Goal: Task Accomplishment & Management: Manage account settings

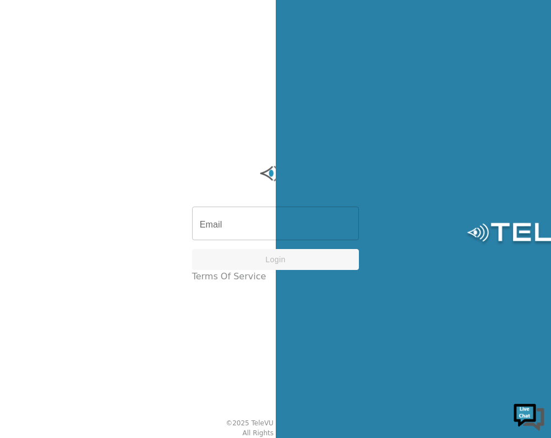
click at [262, 228] on input "Email" at bounding box center [275, 224] width 167 height 31
type input "[EMAIL_ADDRESS][DOMAIN_NAME]"
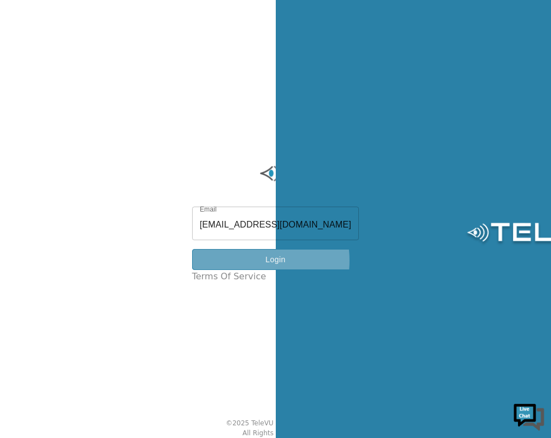
click at [250, 260] on button "Login" at bounding box center [275, 259] width 167 height 21
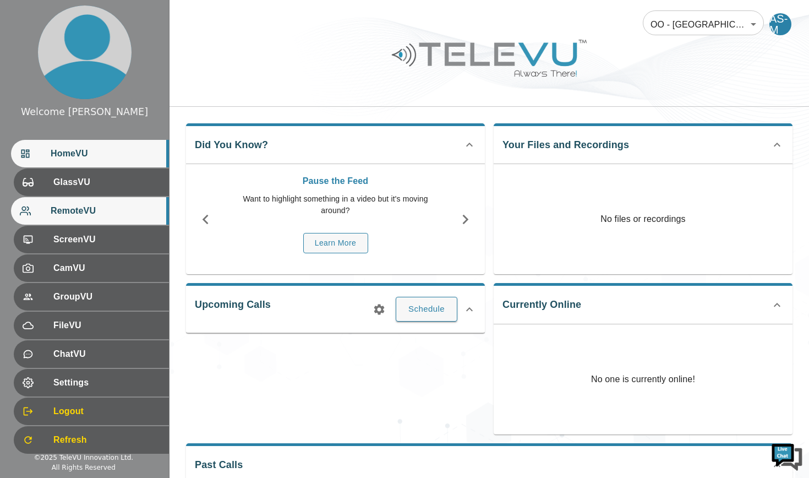
click at [109, 216] on span "RemoteVU" at bounding box center [106, 210] width 110 height 13
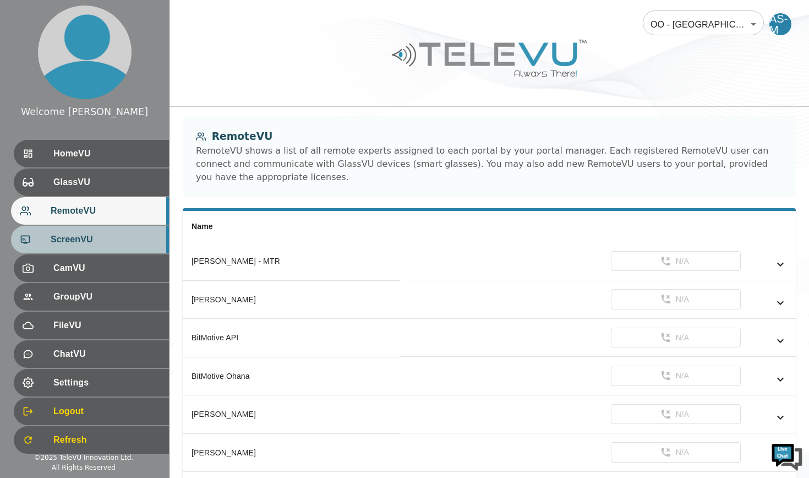
click at [70, 238] on span "ScreenVU" at bounding box center [106, 239] width 110 height 13
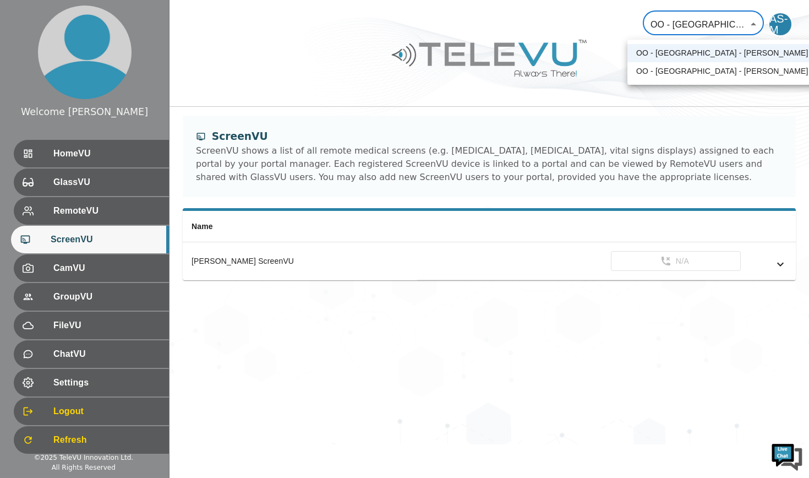
click at [551, 25] on body "Welcome Ali HomeVU GlassVU RemoteVU ScreenVU CamVU GroupVU FileVU ChatVU Settin…" at bounding box center [404, 222] width 809 height 444
click at [292, 66] on div at bounding box center [404, 239] width 809 height 478
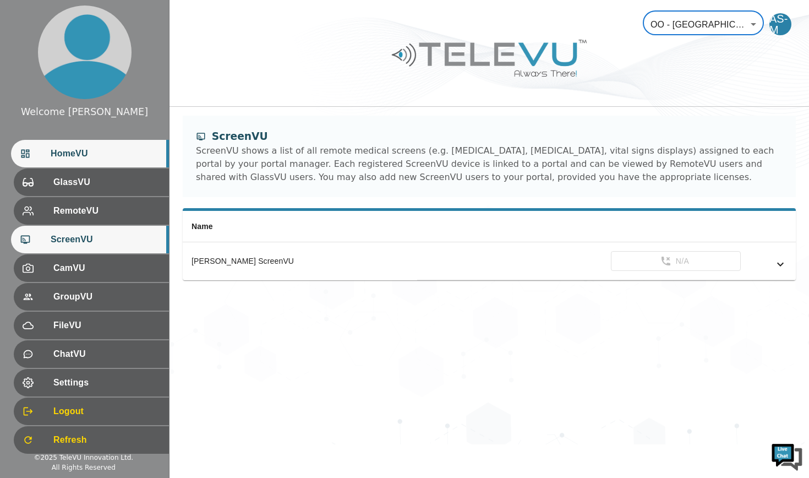
click at [95, 154] on span "HomeVU" at bounding box center [106, 153] width 110 height 13
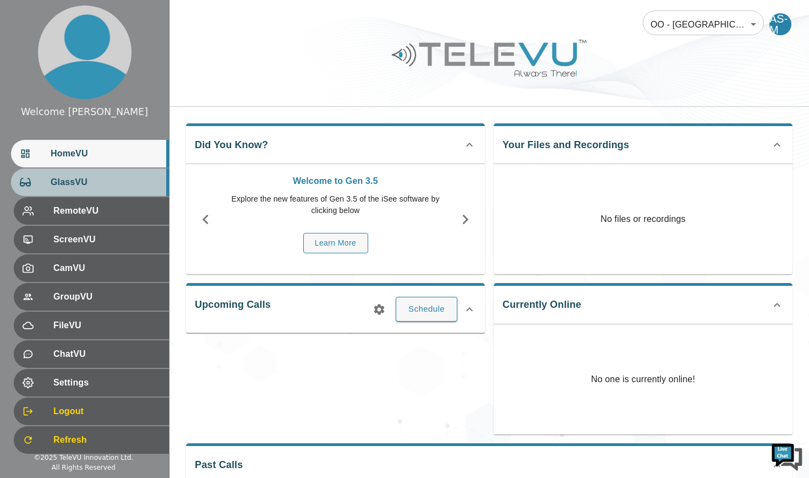
click at [74, 186] on span "GlassVU" at bounding box center [106, 182] width 110 height 13
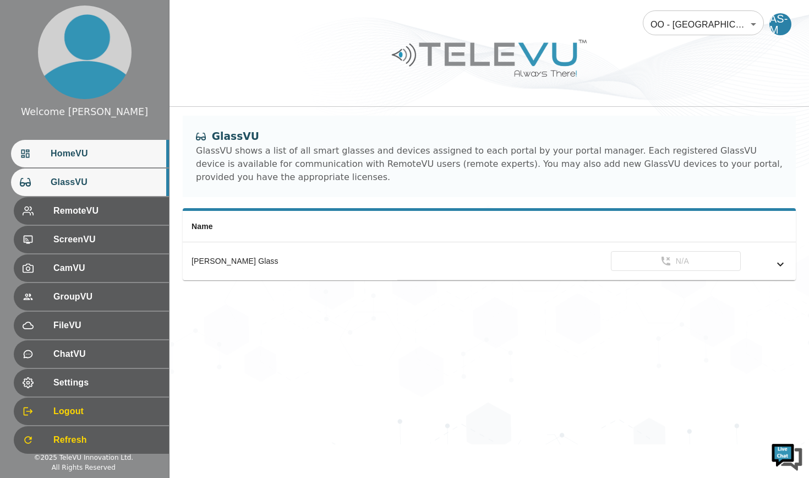
click at [84, 160] on span "HomeVU" at bounding box center [106, 153] width 110 height 13
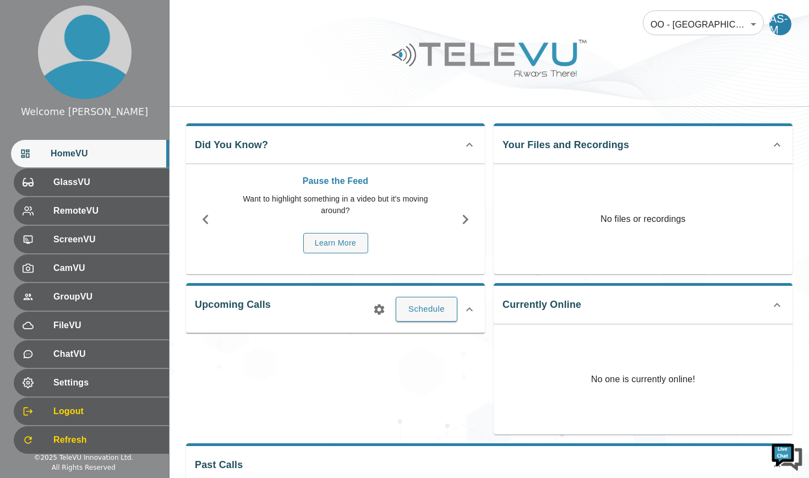
click at [551, 25] on body "Welcome Ali HomeVU GlassVU RemoteVU ScreenVU CamVU GroupVU FileVU ChatVU Settin…" at bounding box center [404, 294] width 809 height 588
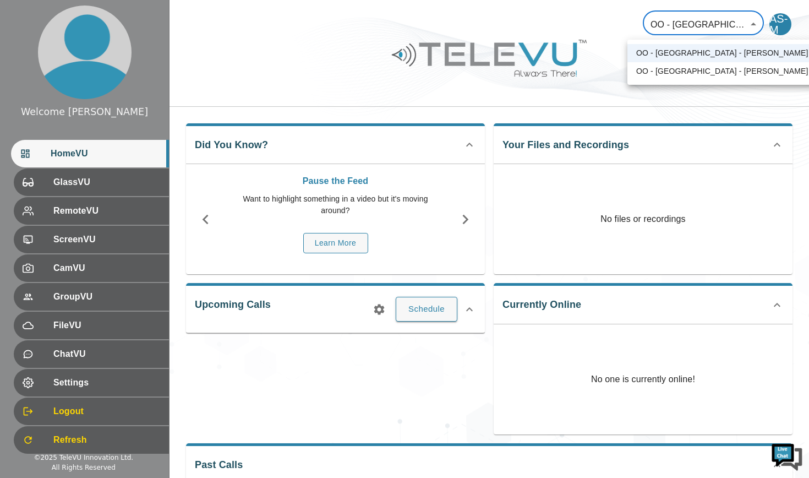
click at [551, 25] on div at bounding box center [404, 239] width 809 height 478
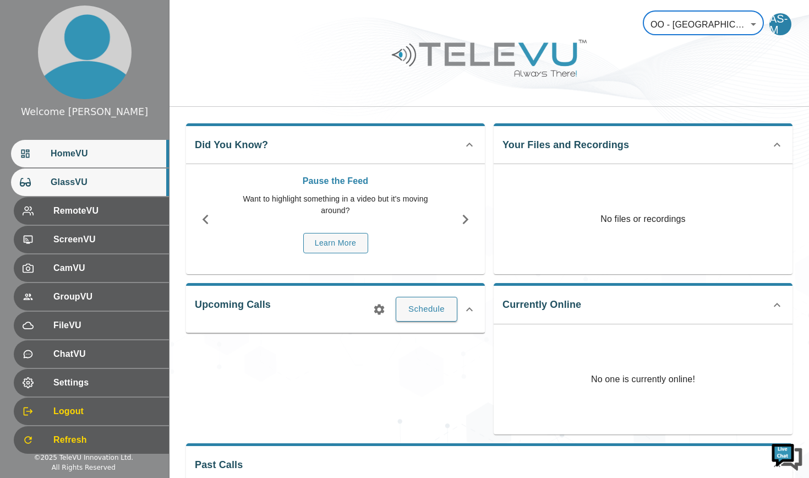
click at [100, 187] on span "GlassVU" at bounding box center [106, 182] width 110 height 13
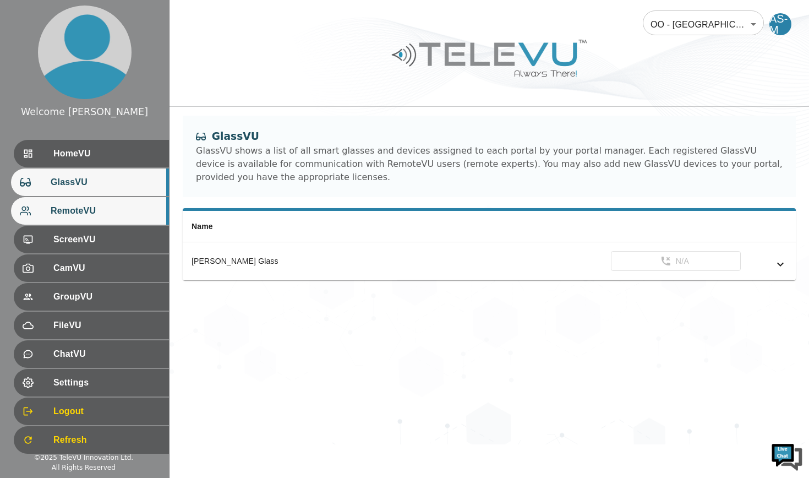
click at [93, 208] on span "RemoteVU" at bounding box center [106, 210] width 110 height 13
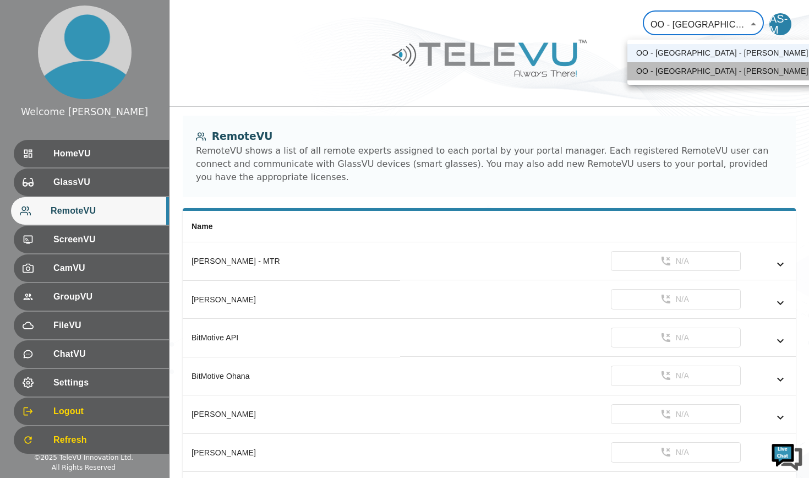
click at [551, 73] on li "OO - [GEOGRAPHIC_DATA] - [PERSON_NAME] [MTRP]" at bounding box center [737, 71] width 219 height 18
type input "96"
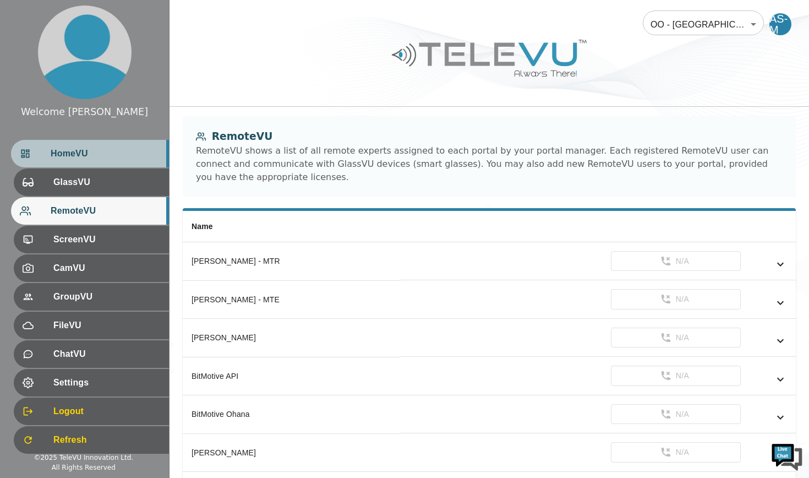
click at [77, 150] on span "HomeVU" at bounding box center [106, 153] width 110 height 13
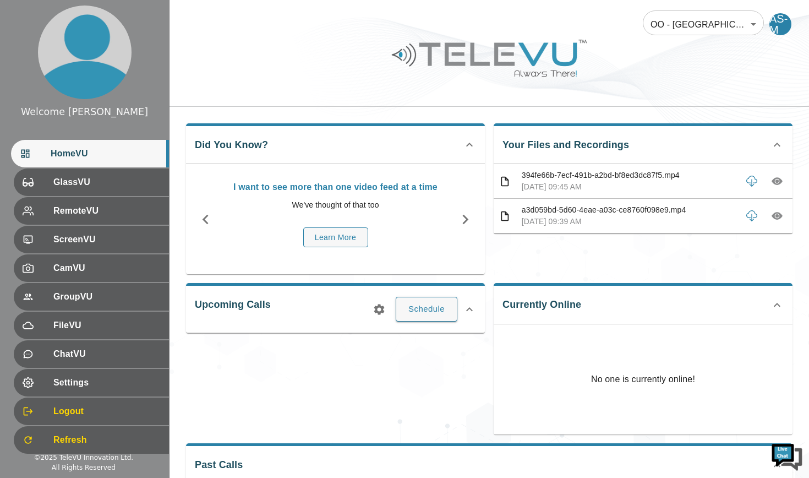
click at [551, 24] on body "Welcome Ali HomeVU GlassVU RemoteVU ScreenVU CamVU GroupVU FileVU ChatVU Settin…" at bounding box center [404, 366] width 809 height 732
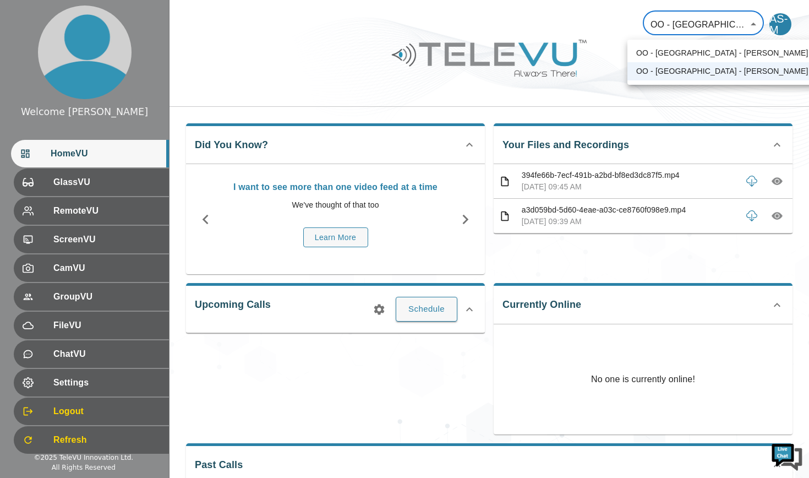
click at [79, 182] on div at bounding box center [404, 239] width 809 height 478
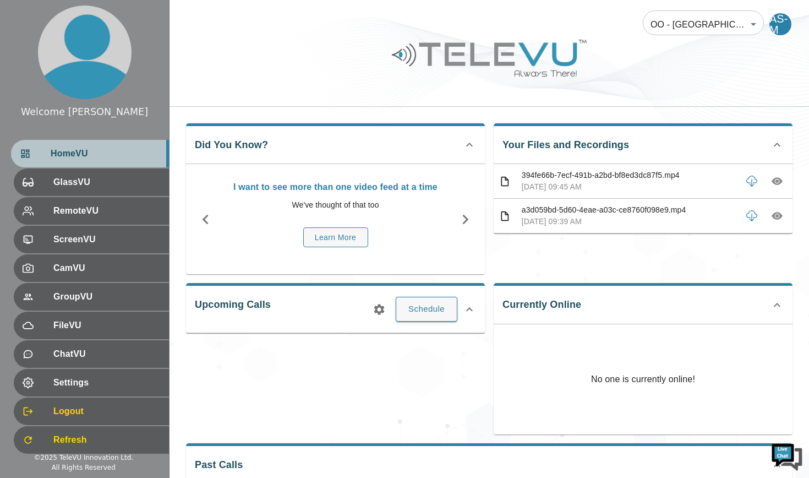
click at [84, 164] on div "HomeVU" at bounding box center [90, 154] width 158 height 28
click at [57, 153] on span "HomeVU" at bounding box center [106, 153] width 110 height 13
click at [65, 157] on span "HomeVU" at bounding box center [106, 153] width 110 height 13
click at [551, 311] on div "Currently Online No one is currently online!" at bounding box center [643, 358] width 299 height 151
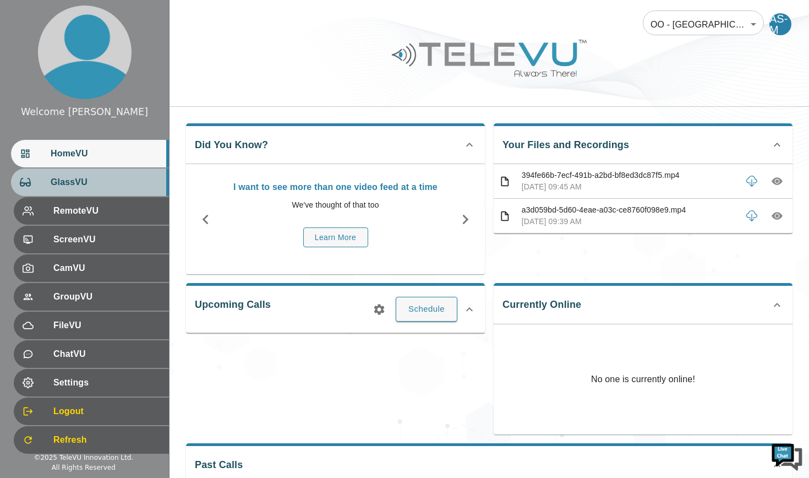
click at [80, 179] on span "GlassVU" at bounding box center [106, 182] width 110 height 13
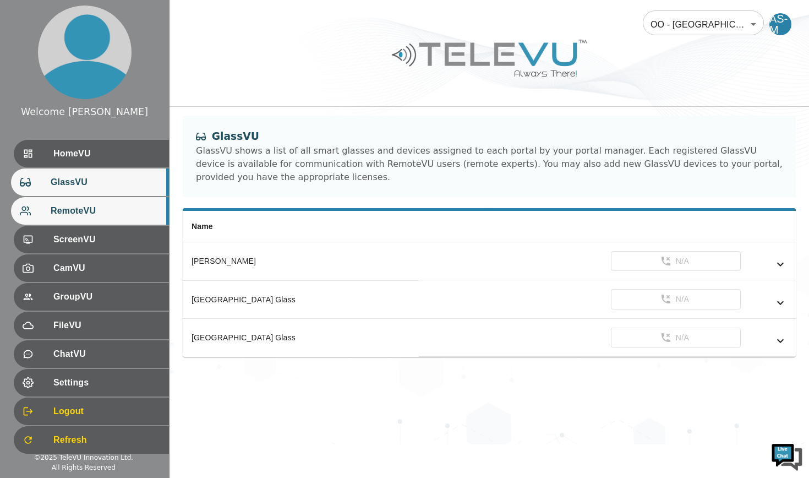
click at [91, 211] on span "RemoteVU" at bounding box center [106, 210] width 110 height 13
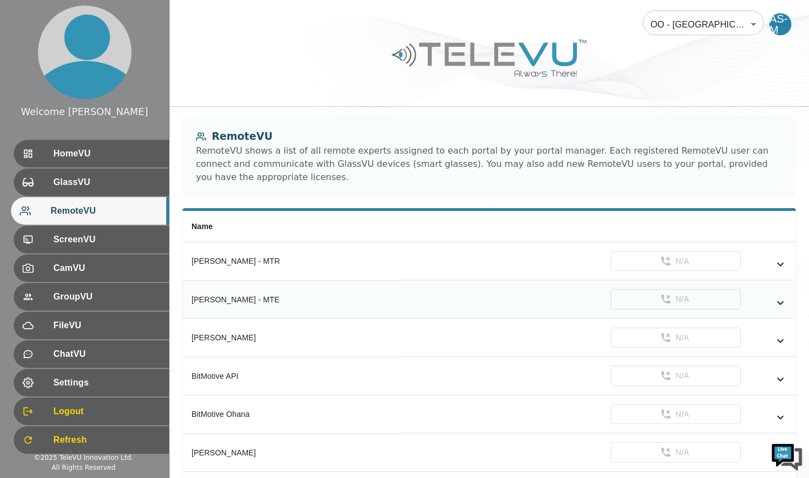
scroll to position [10, 0]
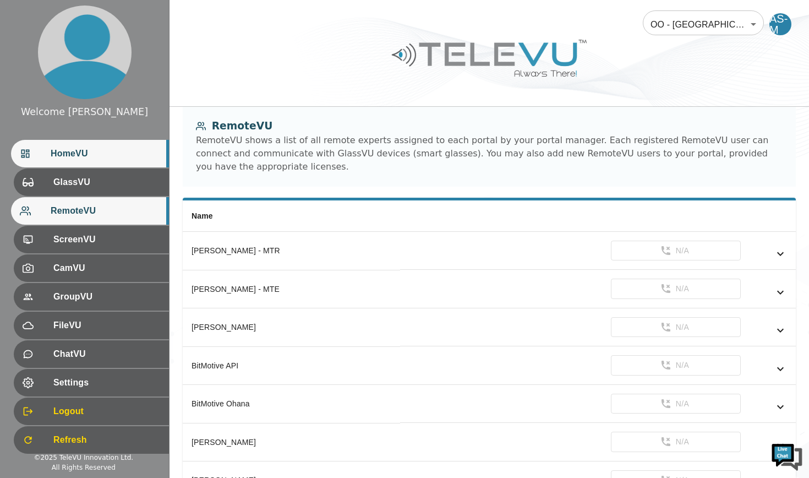
click at [88, 161] on div "HomeVU" at bounding box center [90, 154] width 158 height 28
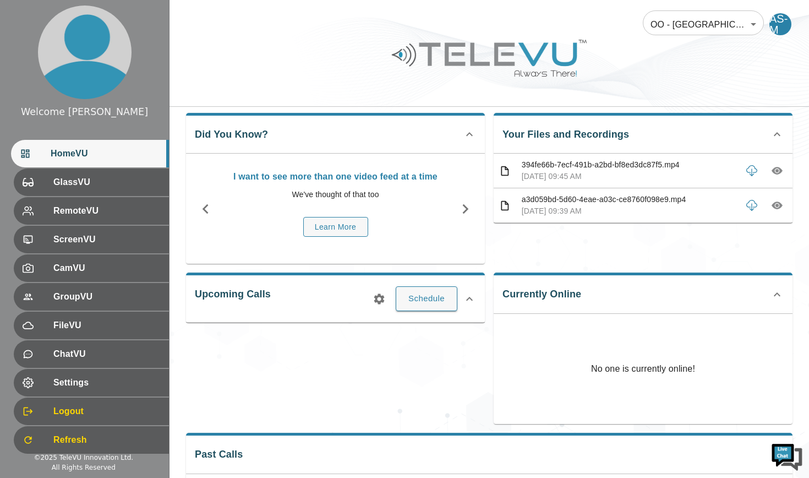
click at [551, 22] on body "Welcome Ali HomeVU GlassVU RemoteVU ScreenVU CamVU GroupVU FileVU ChatVU Settin…" at bounding box center [404, 356] width 809 height 732
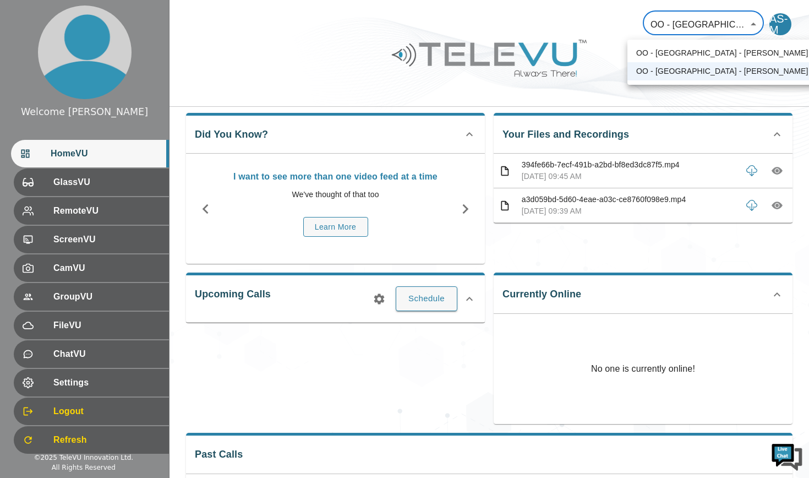
click at [511, 31] on div at bounding box center [404, 239] width 809 height 478
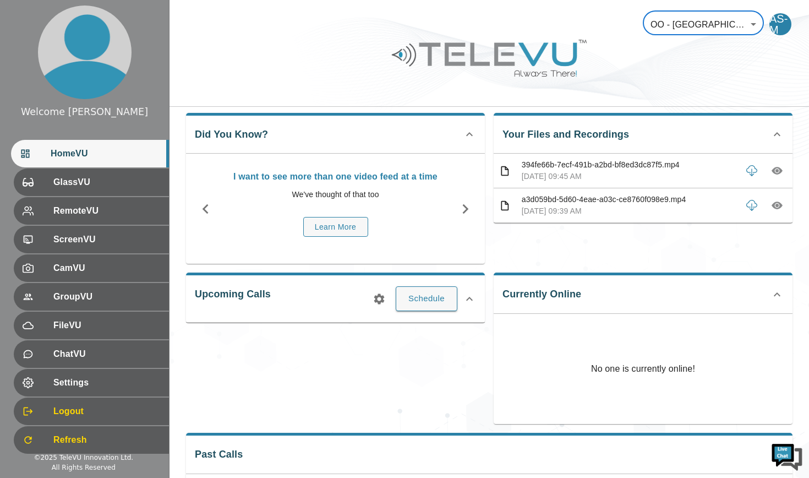
click at [551, 295] on icon at bounding box center [777, 294] width 13 height 13
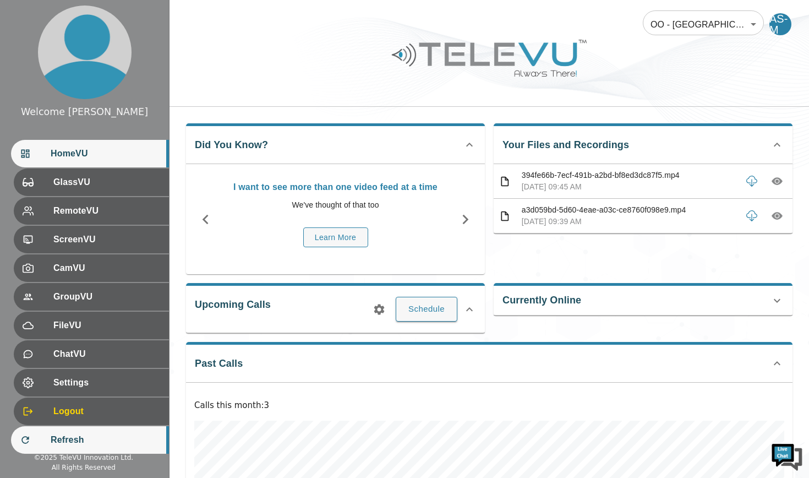
click at [90, 437] on span "Refresh" at bounding box center [106, 439] width 110 height 13
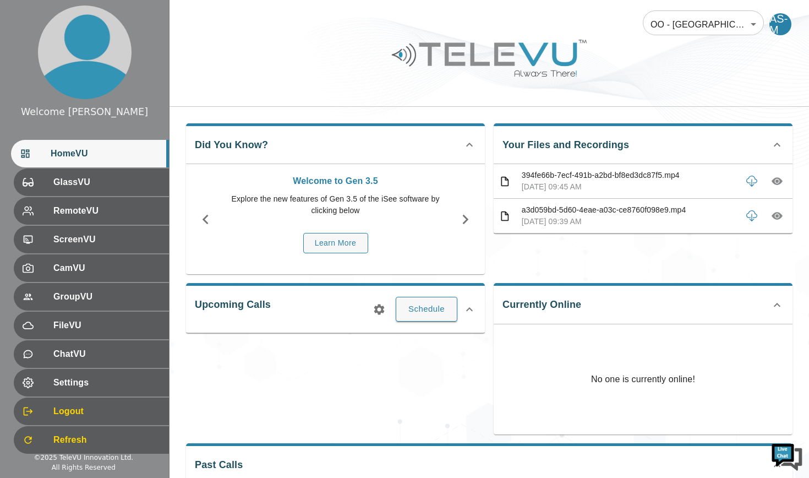
click at [756, 23] on body "Welcome Ali HomeVU GlassVU RemoteVU ScreenVU CamVU GroupVU FileVU ChatVU Settin…" at bounding box center [404, 366] width 809 height 732
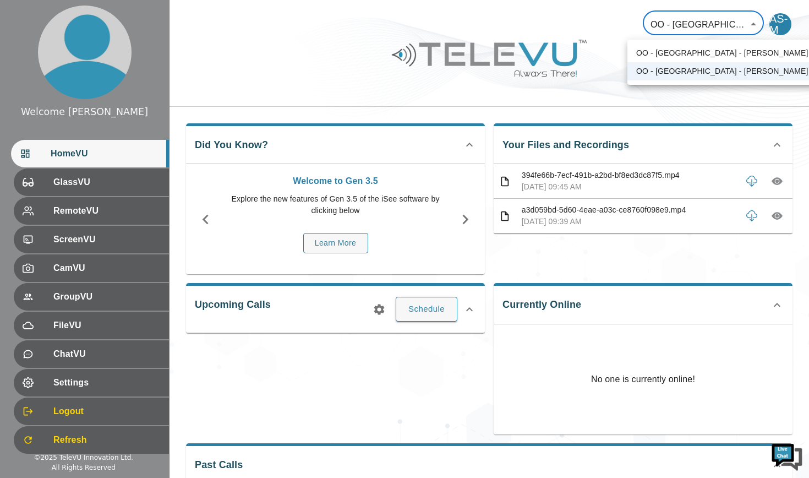
click at [78, 157] on div at bounding box center [404, 239] width 809 height 478
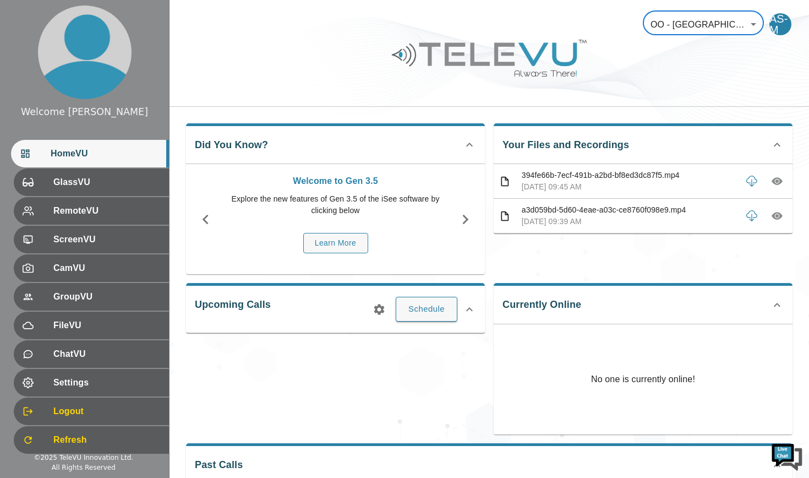
click at [757, 27] on body "Welcome Ali HomeVU GlassVU RemoteVU ScreenVU CamVU GroupVU FileVU ChatVU Settin…" at bounding box center [404, 366] width 809 height 732
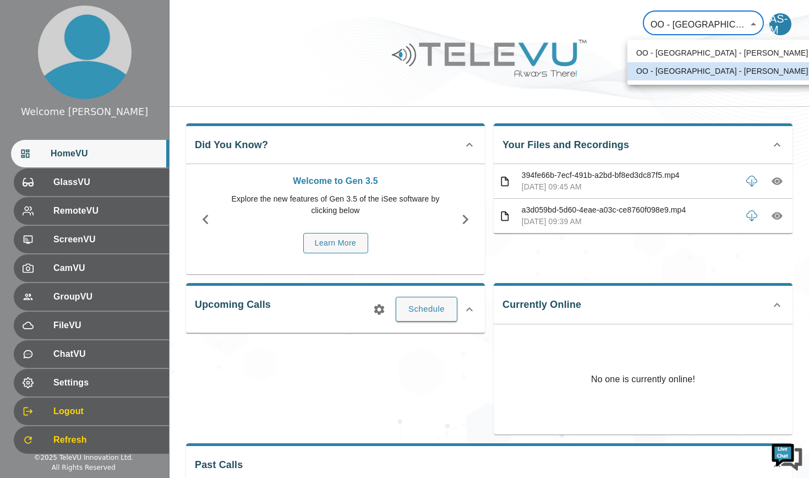
click at [323, 74] on div at bounding box center [404, 239] width 809 height 478
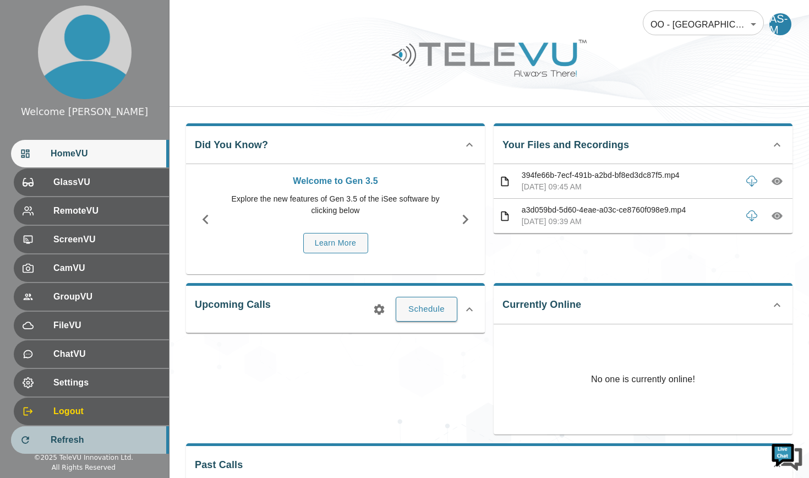
click at [85, 442] on span "Refresh" at bounding box center [106, 439] width 110 height 13
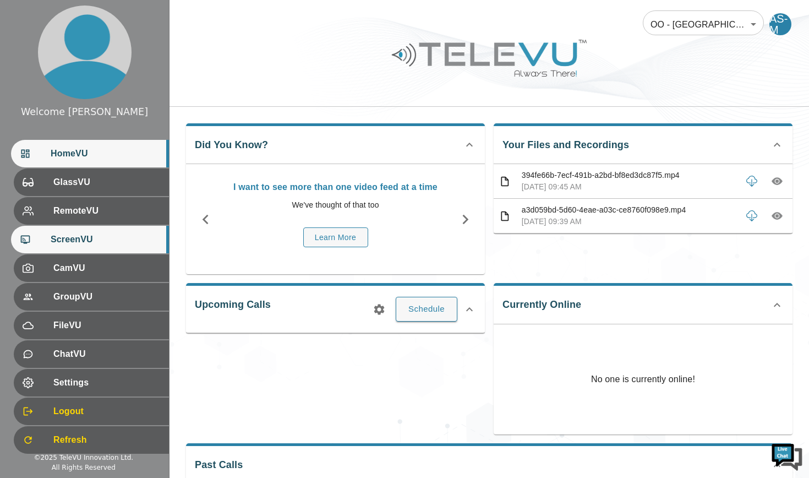
click at [69, 238] on span "ScreenVU" at bounding box center [106, 239] width 110 height 13
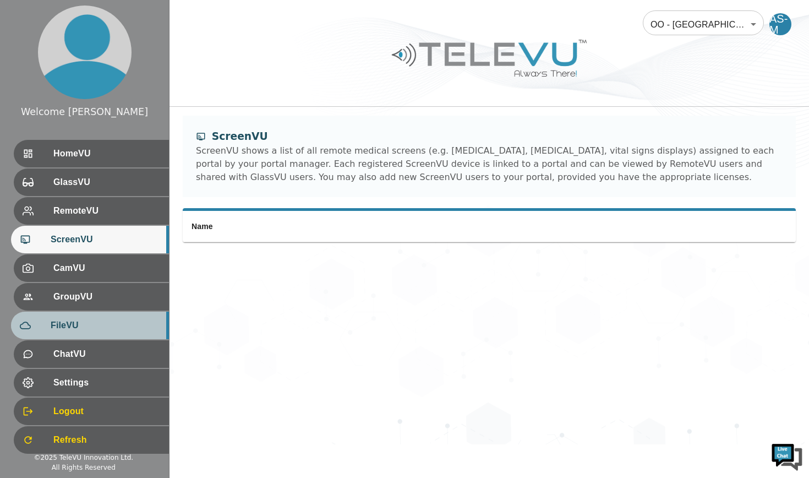
click at [77, 330] on span "FileVU" at bounding box center [106, 325] width 110 height 13
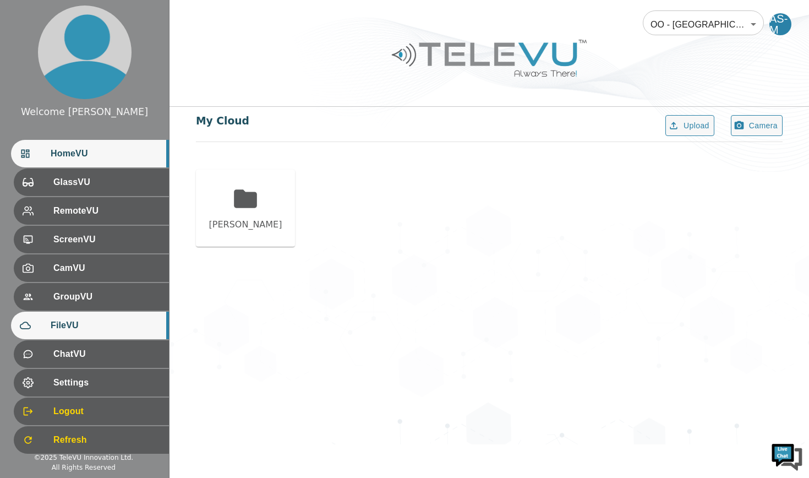
click at [94, 153] on span "HomeVU" at bounding box center [106, 153] width 110 height 13
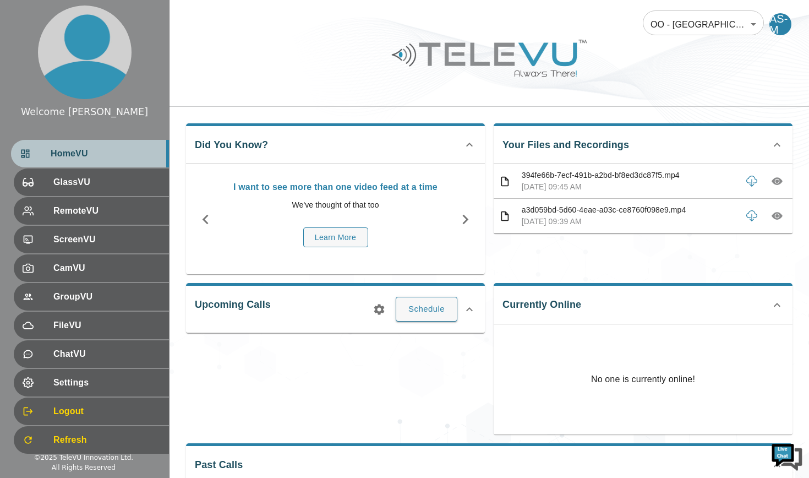
click at [78, 155] on span "HomeVU" at bounding box center [106, 153] width 110 height 13
click at [751, 25] on body "Welcome Ali HomeVU GlassVU RemoteVU ScreenVU CamVU GroupVU FileVU ChatVU Settin…" at bounding box center [404, 366] width 809 height 732
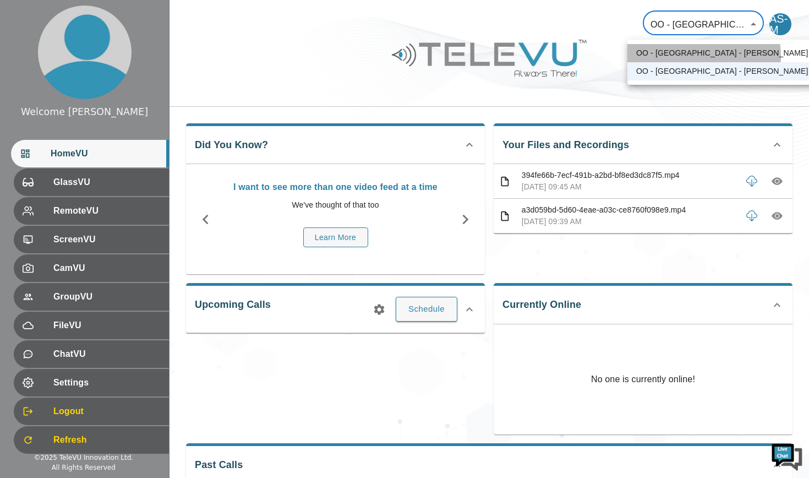
click at [683, 57] on li "OO - [GEOGRAPHIC_DATA] - [PERSON_NAME]" at bounding box center [737, 53] width 219 height 18
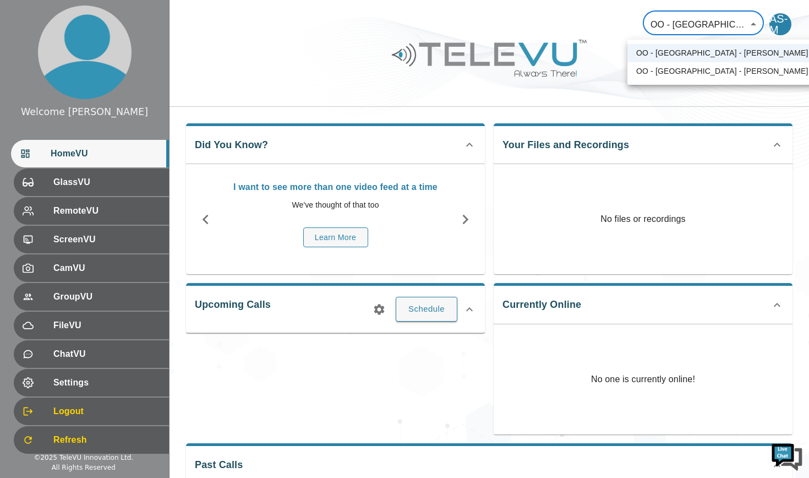
click at [735, 25] on body "Welcome Ali HomeVU GlassVU RemoteVU ScreenVU CamVU GroupVU FileVU ChatVU Settin…" at bounding box center [404, 294] width 809 height 588
click at [723, 66] on li "OO - [GEOGRAPHIC_DATA] - [PERSON_NAME] [MTRP]" at bounding box center [737, 71] width 219 height 18
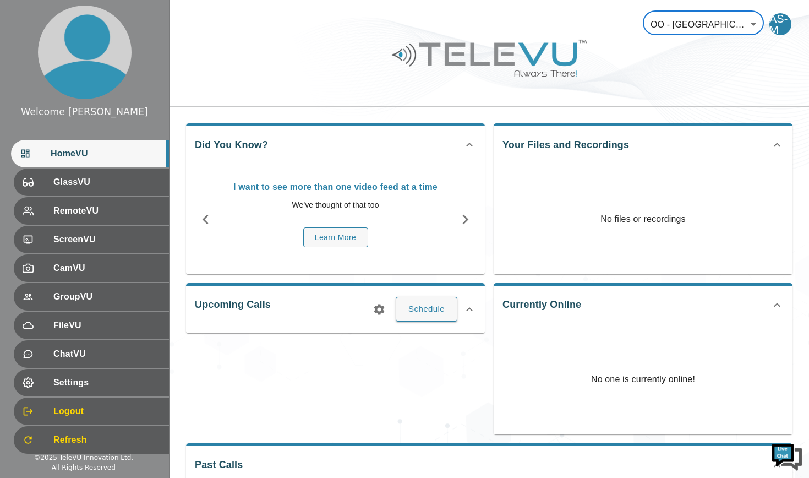
type input "96"
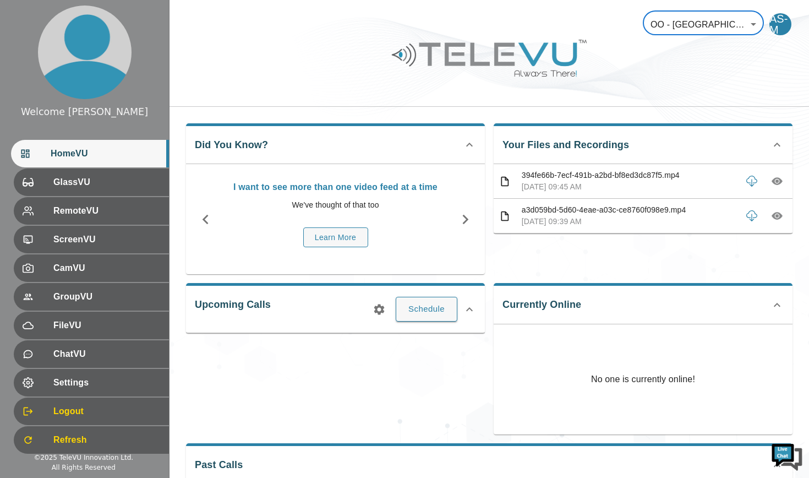
click at [777, 27] on div "AS-M" at bounding box center [781, 24] width 22 height 22
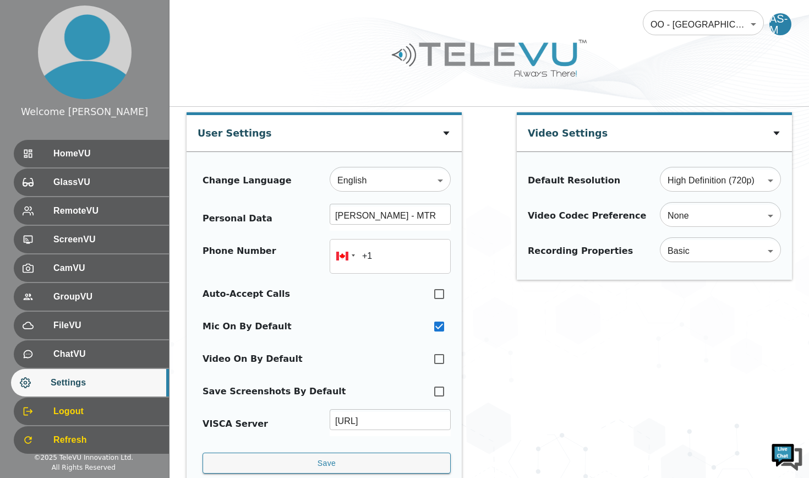
click at [566, 357] on div "Video Settings Default Resolution High Definition (720p) HD ​ Video Codec Prefe…" at bounding box center [654, 304] width 275 height 384
click at [391, 264] on input "+1" at bounding box center [390, 256] width 121 height 35
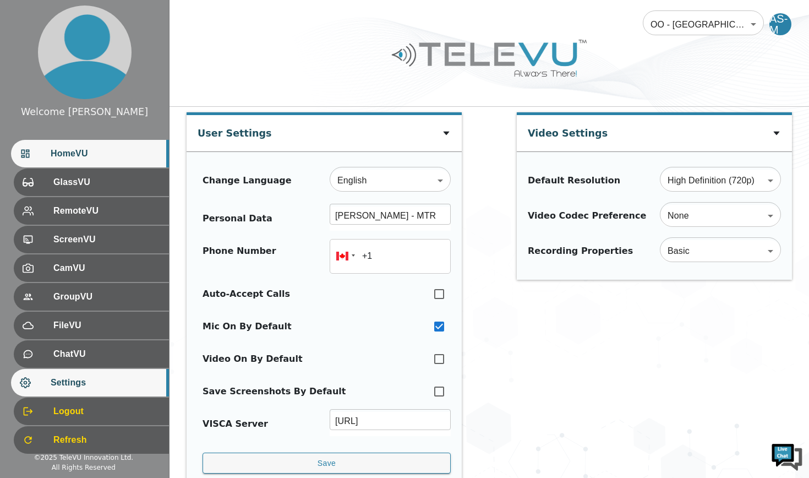
click at [85, 161] on div "HomeVU" at bounding box center [90, 154] width 158 height 28
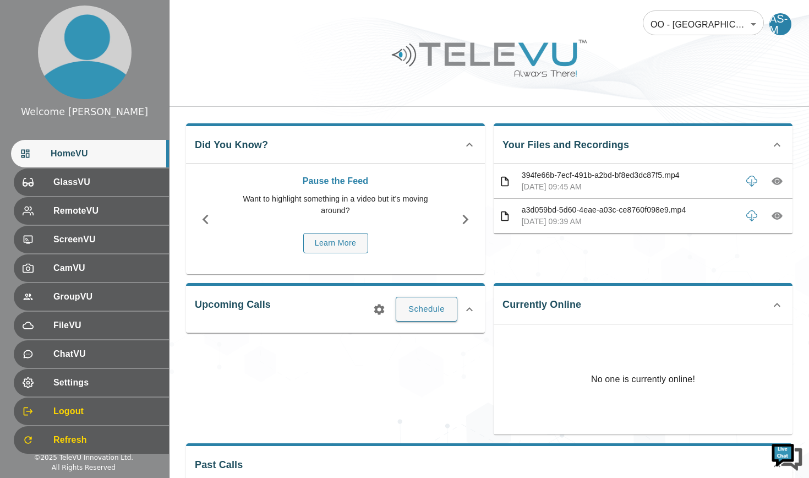
click at [749, 23] on body "Welcome Ali HomeVU GlassVU RemoteVU ScreenVU CamVU GroupVU FileVU ChatVU Settin…" at bounding box center [404, 366] width 809 height 732
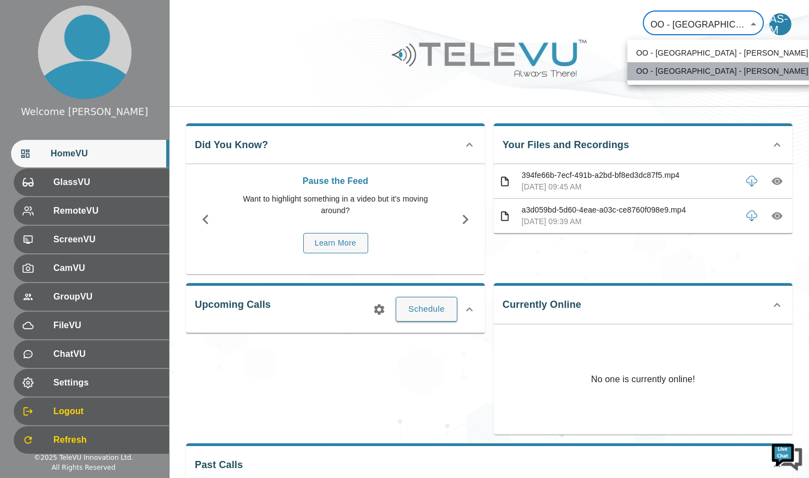
click at [734, 69] on li "OO - [GEOGRAPHIC_DATA] - [PERSON_NAME] [MTRP]" at bounding box center [737, 71] width 219 height 18
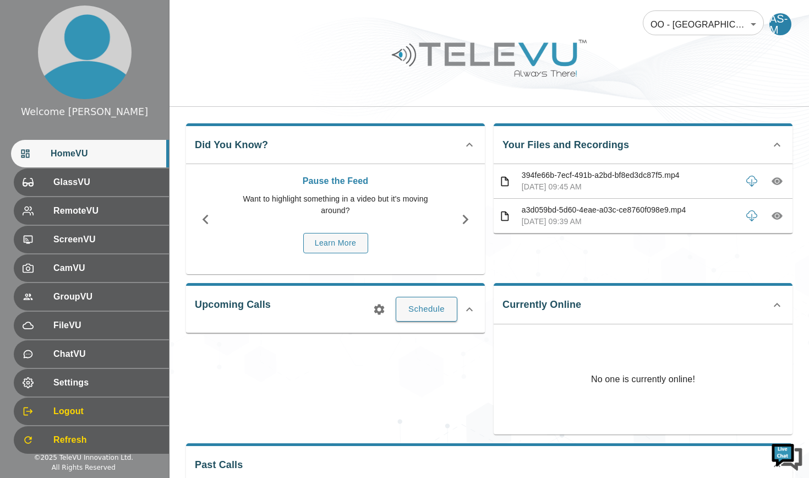
click at [780, 31] on div "AS-M" at bounding box center [781, 24] width 22 height 22
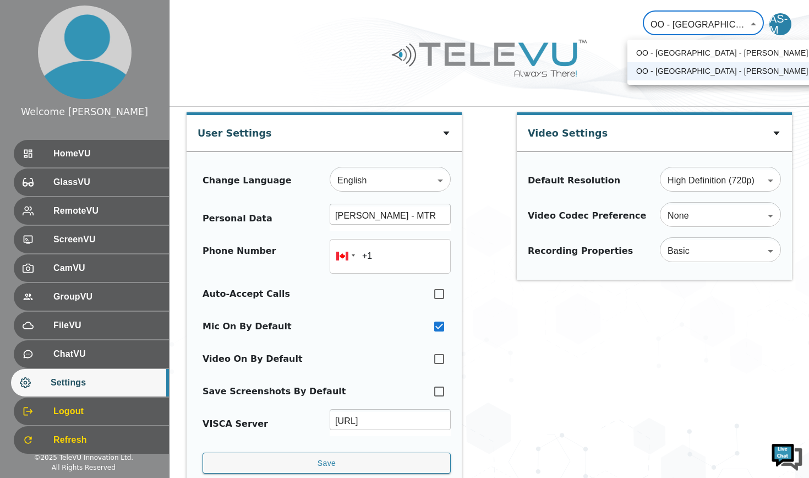
click at [56, 153] on div at bounding box center [404, 239] width 809 height 478
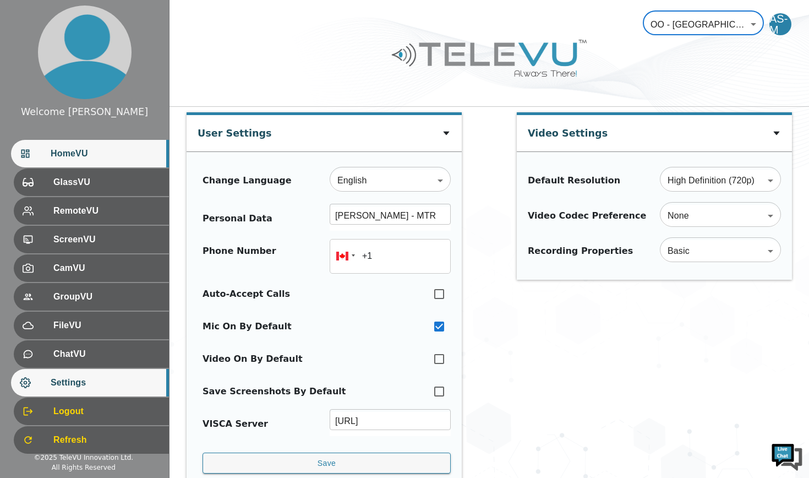
click at [60, 154] on span "HomeVU" at bounding box center [106, 153] width 110 height 13
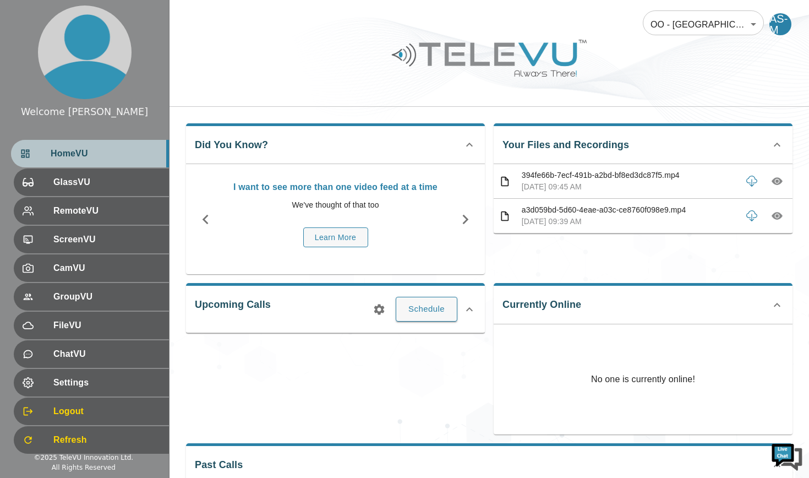
click at [90, 153] on span "HomeVU" at bounding box center [106, 153] width 110 height 13
click at [725, 26] on body "Welcome Ali HomeVU GlassVU RemoteVU ScreenVU CamVU GroupVU FileVU ChatVU Settin…" at bounding box center [404, 366] width 809 height 732
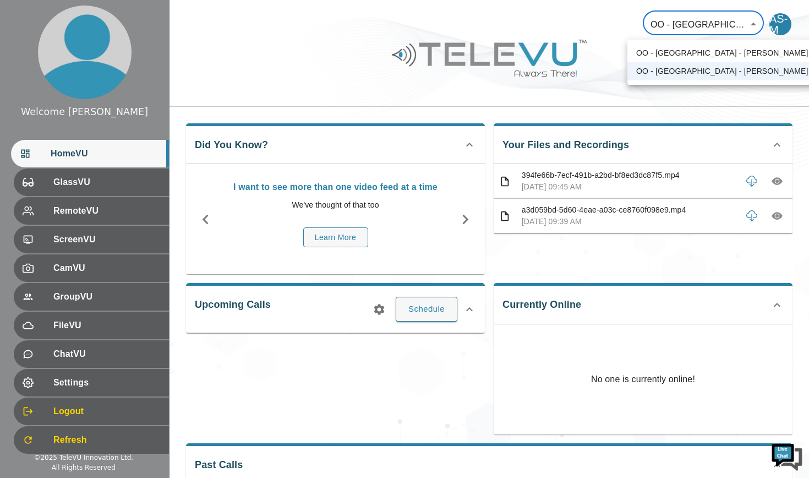
click at [658, 96] on div at bounding box center [404, 239] width 809 height 478
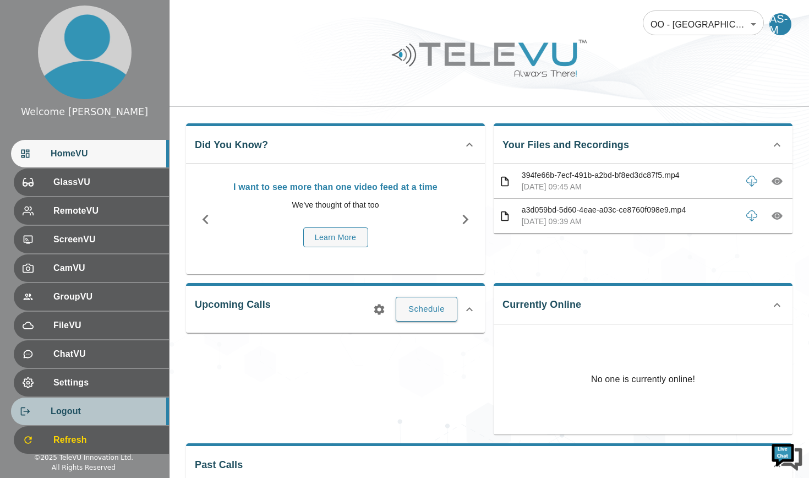
click at [70, 411] on span "Logout" at bounding box center [106, 411] width 110 height 13
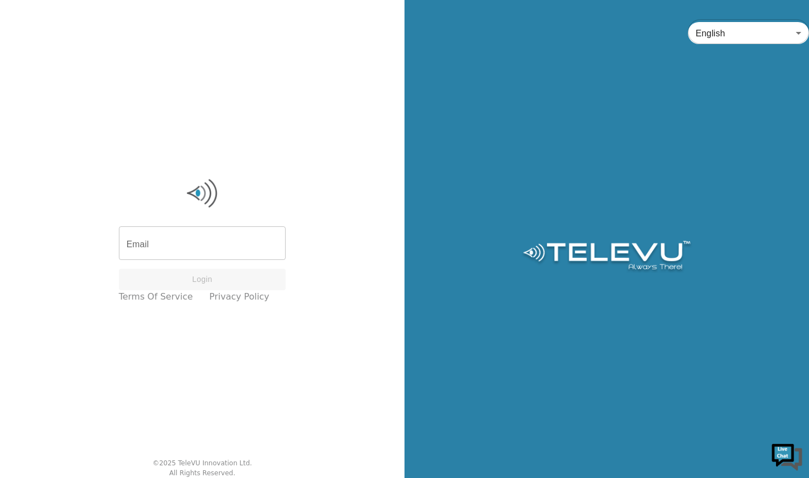
click at [176, 238] on input "Email" at bounding box center [202, 244] width 167 height 31
click at [167, 142] on div "Email Email Login Terms of Service Privacy Policy © 2025 TeleVU Innovation Ltd.…" at bounding box center [202, 239] width 405 height 478
click at [157, 255] on input "Email" at bounding box center [202, 244] width 167 height 31
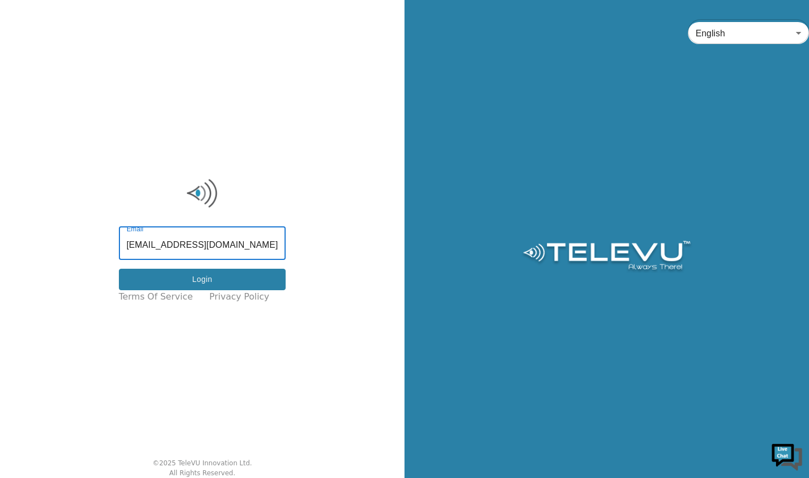
type input "surgeon.j@gmail.com"
click at [153, 282] on button "Login" at bounding box center [202, 279] width 167 height 21
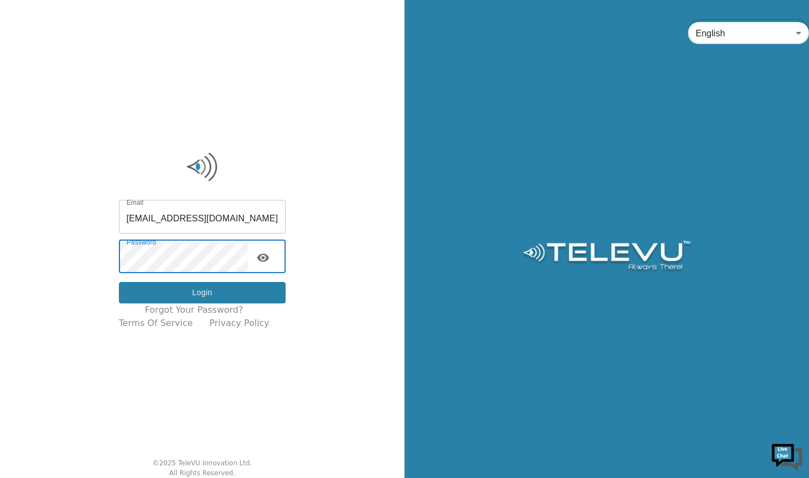
click at [181, 294] on button "Login" at bounding box center [202, 292] width 167 height 21
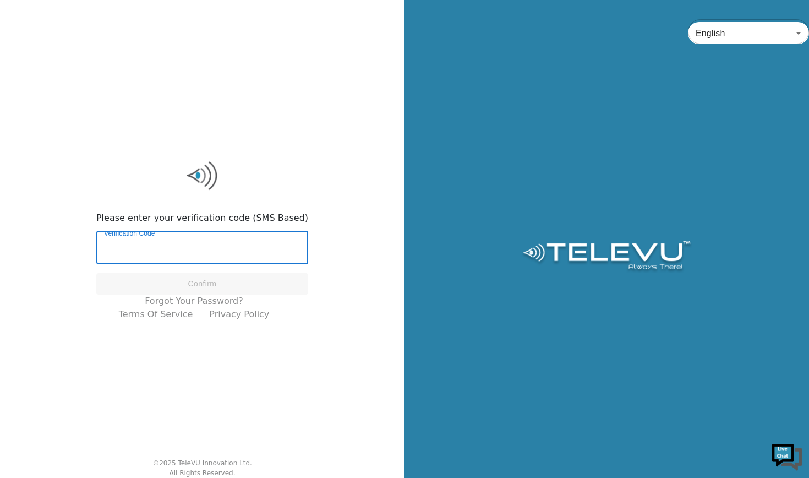
click at [199, 250] on input "Verification Code" at bounding box center [202, 248] width 212 height 31
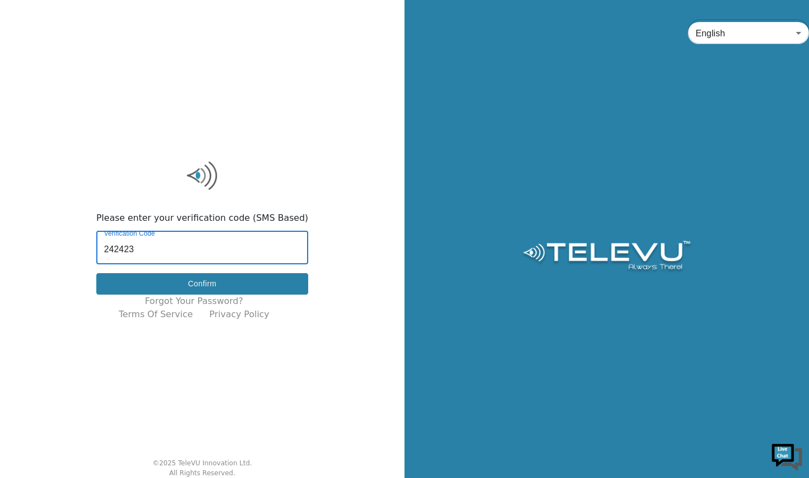
type input "242423"
click at [190, 285] on button "Confirm" at bounding box center [202, 283] width 212 height 21
